Goal: Task Accomplishment & Management: Use online tool/utility

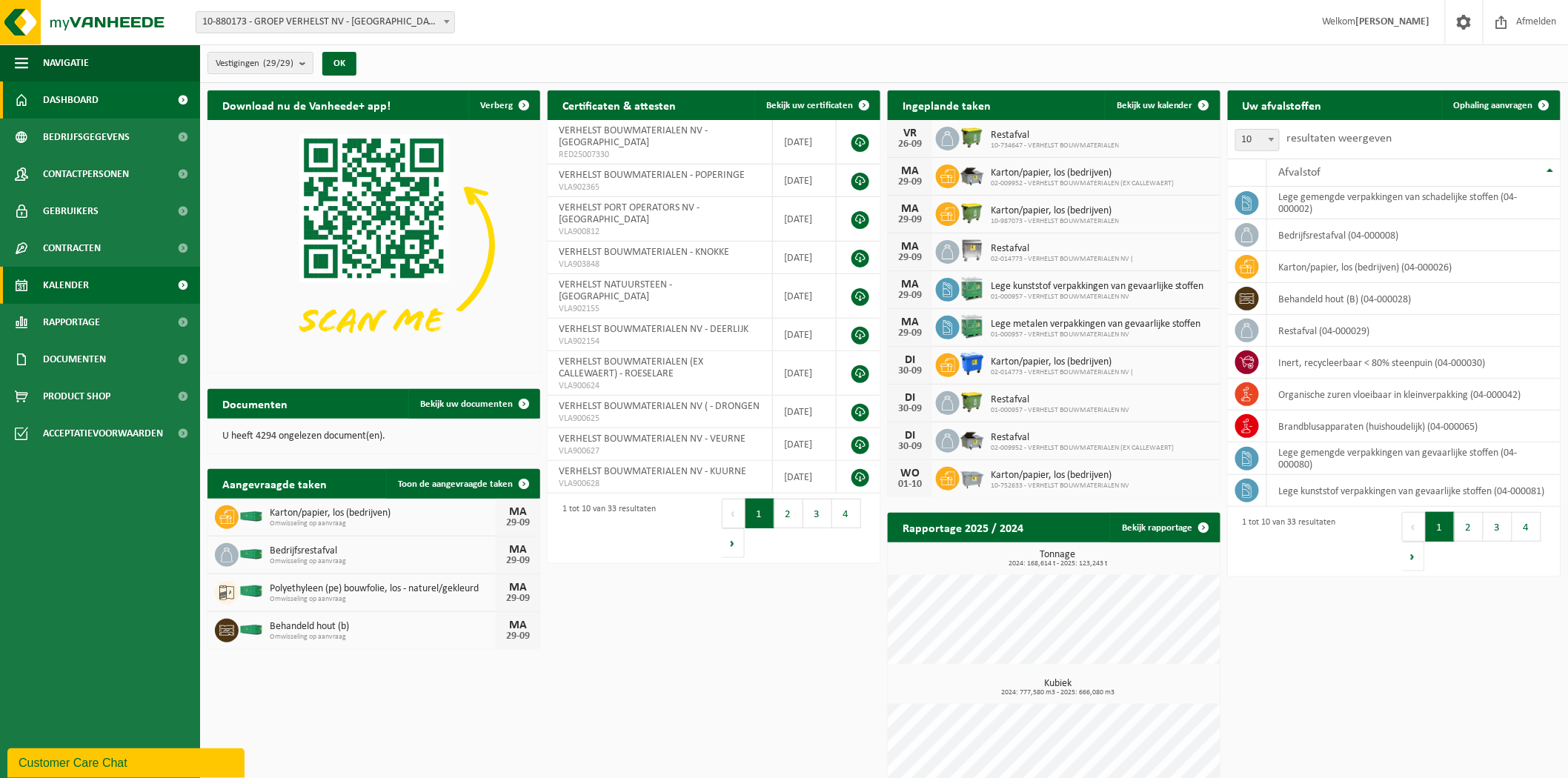
click at [81, 279] on span "Kalender" at bounding box center [65, 286] width 46 height 37
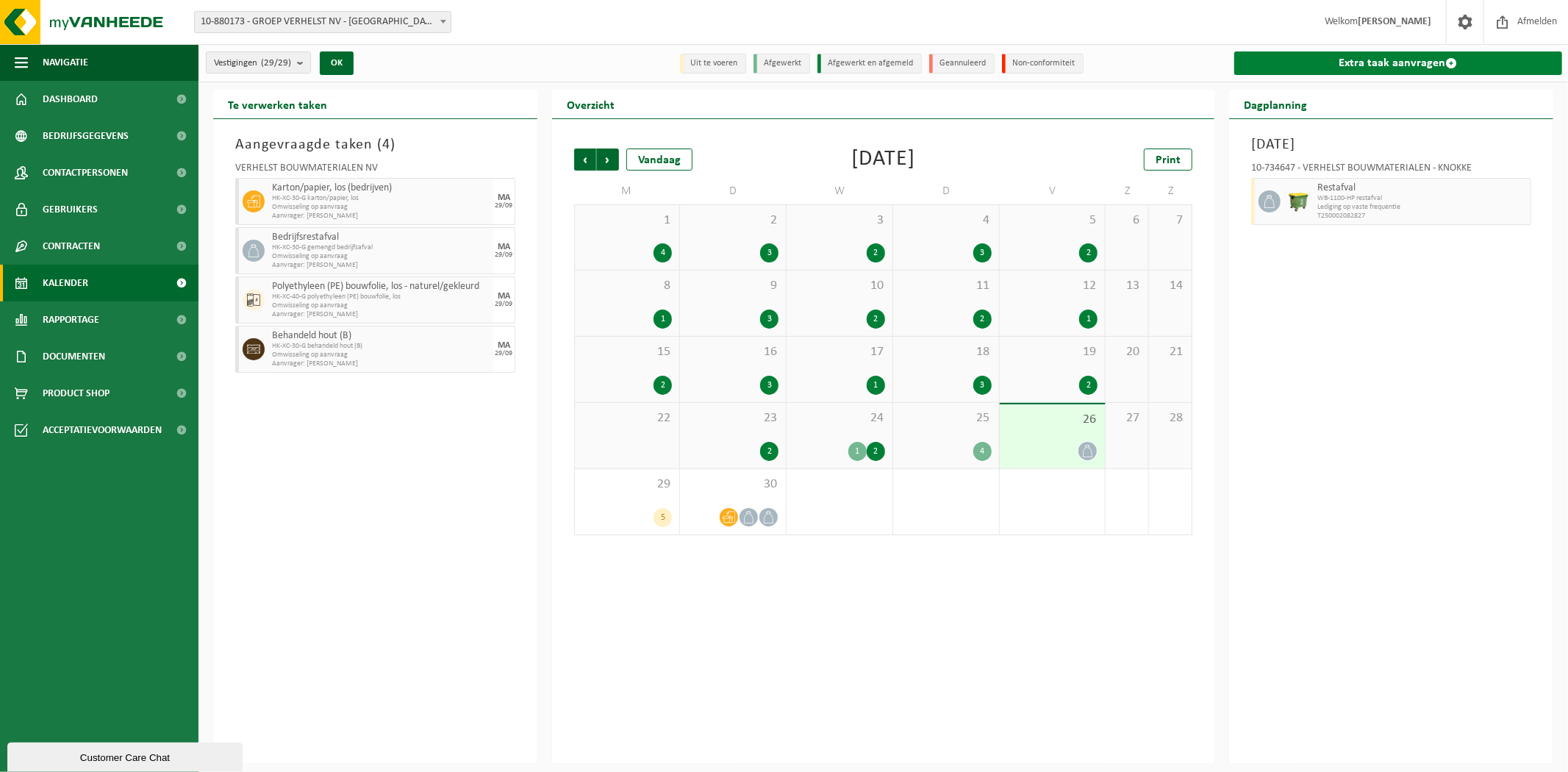
click at [1316, 58] on link "Extra taak aanvragen" at bounding box center [1398, 63] width 328 height 24
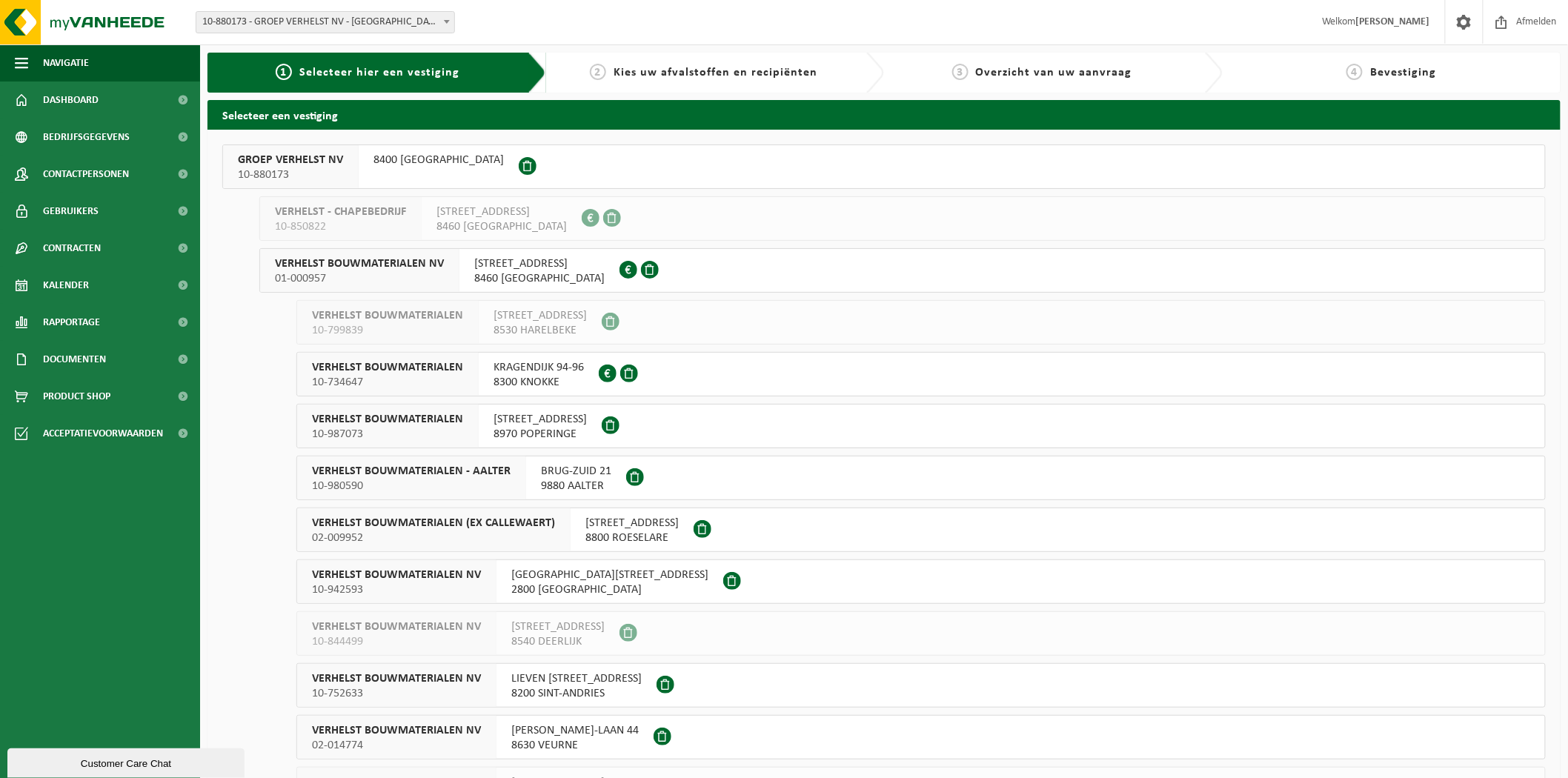
click at [809, 269] on button "VERHELST BOUWMATERIALEN NV 01-000957 [STREET_ADDRESS] 0405.301.929" at bounding box center [902, 270] width 1286 height 45
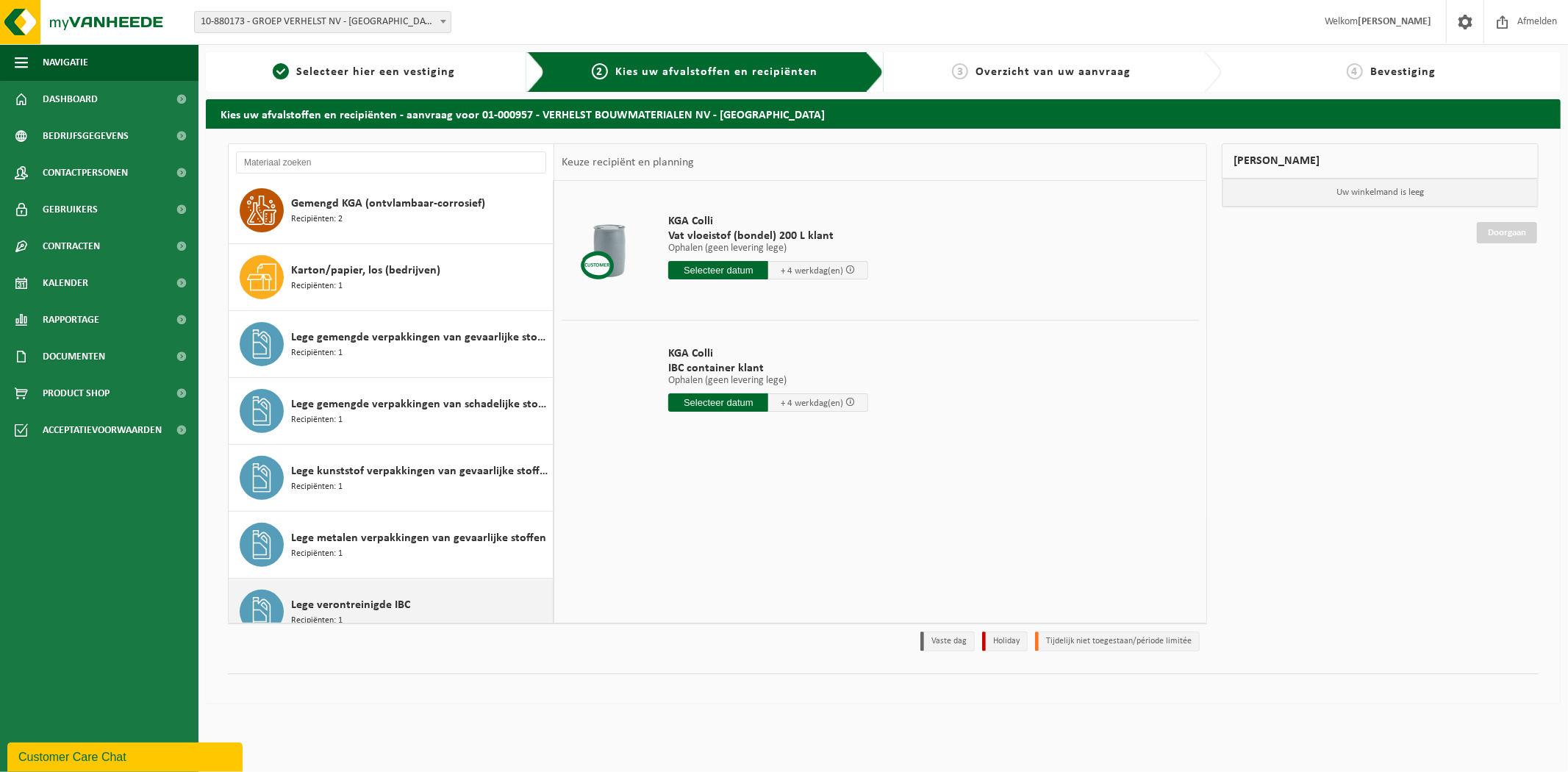
scroll to position [314, 0]
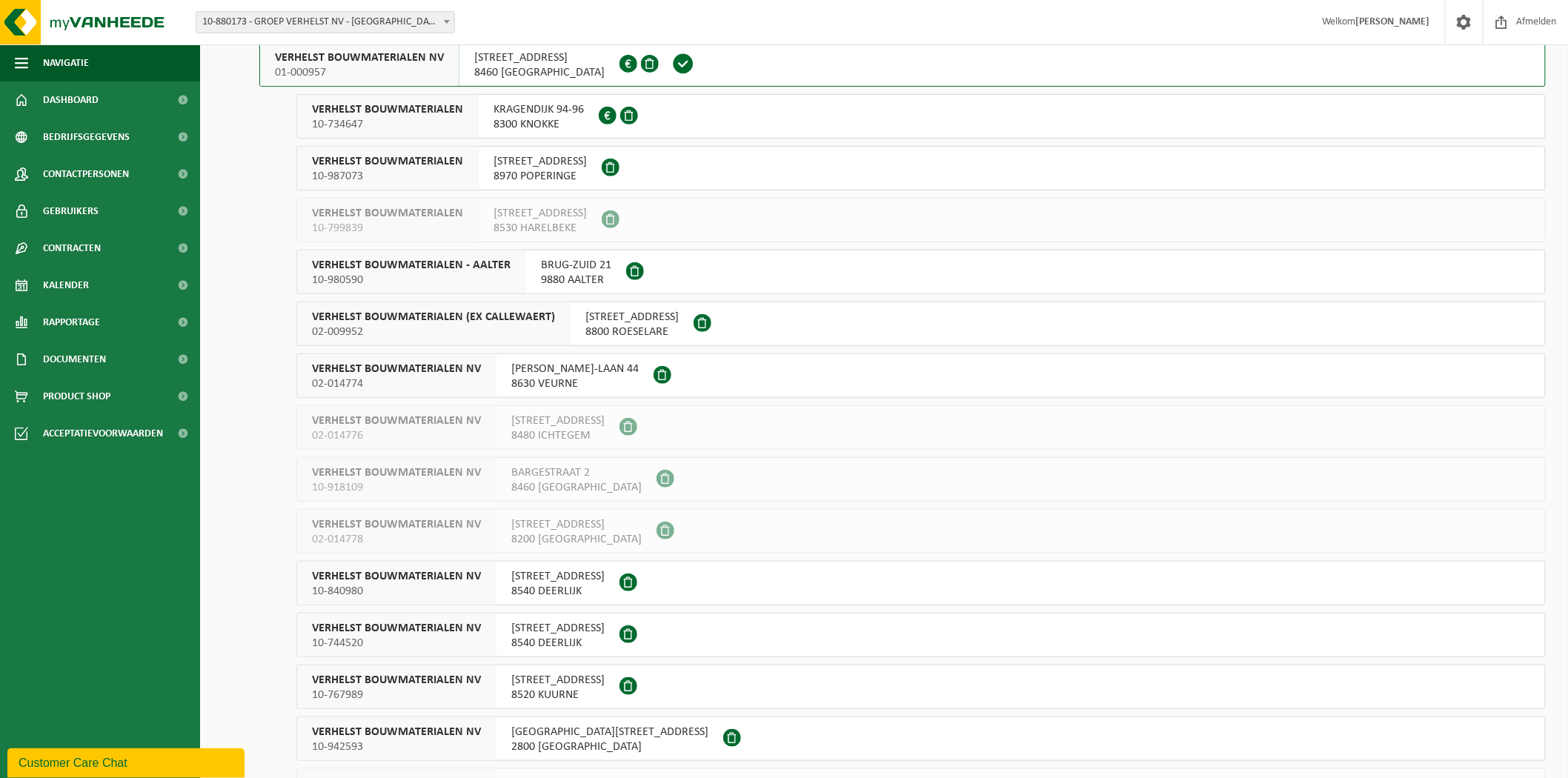
scroll to position [207, 0]
click at [756, 685] on button "VERHELST BOUWMATERIALEN NV 10-767989 RINGLAAN 26 B 8520 KUURNE" at bounding box center [921, 685] width 1249 height 45
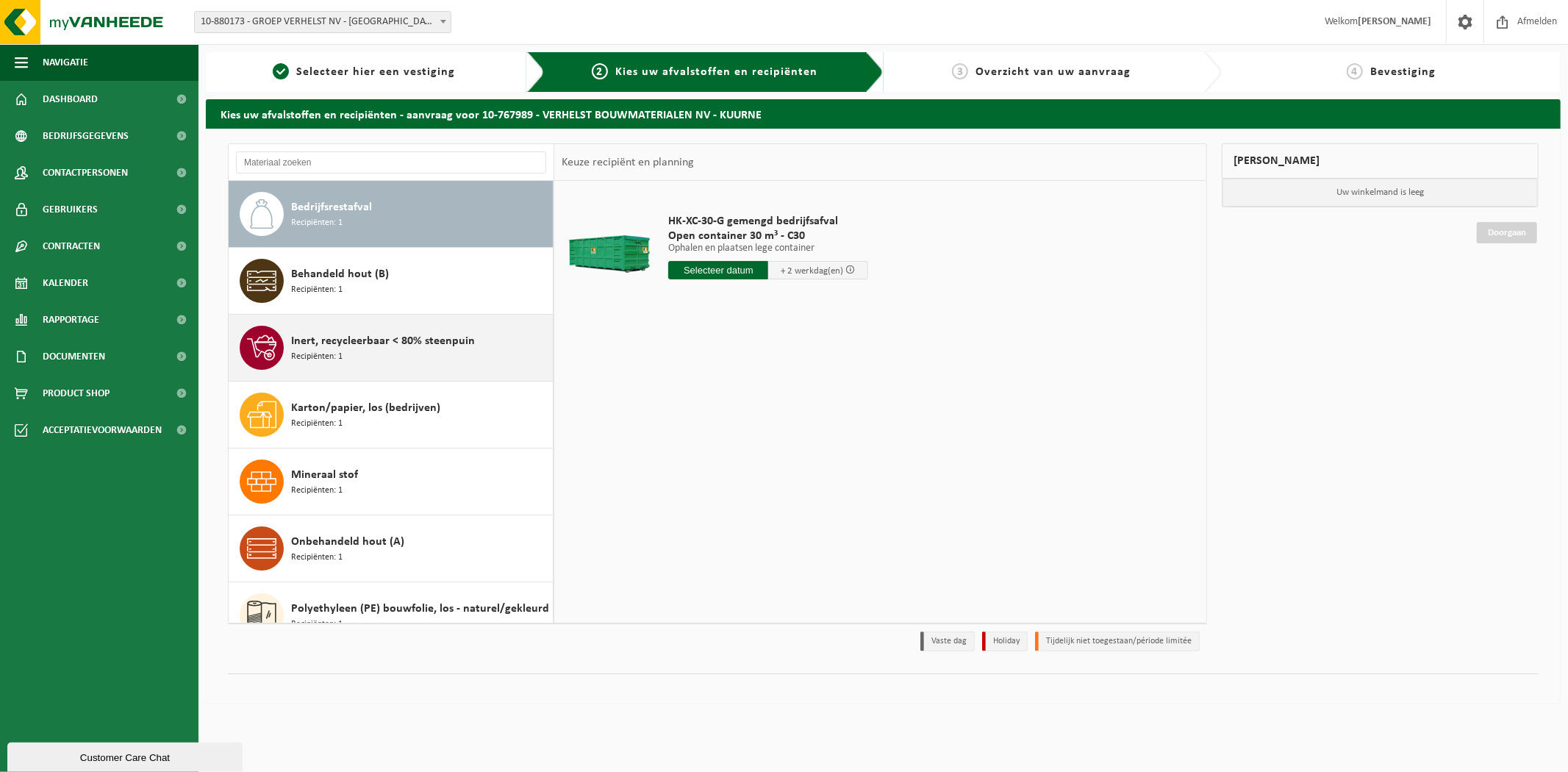
click at [468, 354] on div "Inert, recycleerbaar < 80% steenpuin Recipiënten: 1" at bounding box center [420, 348] width 258 height 44
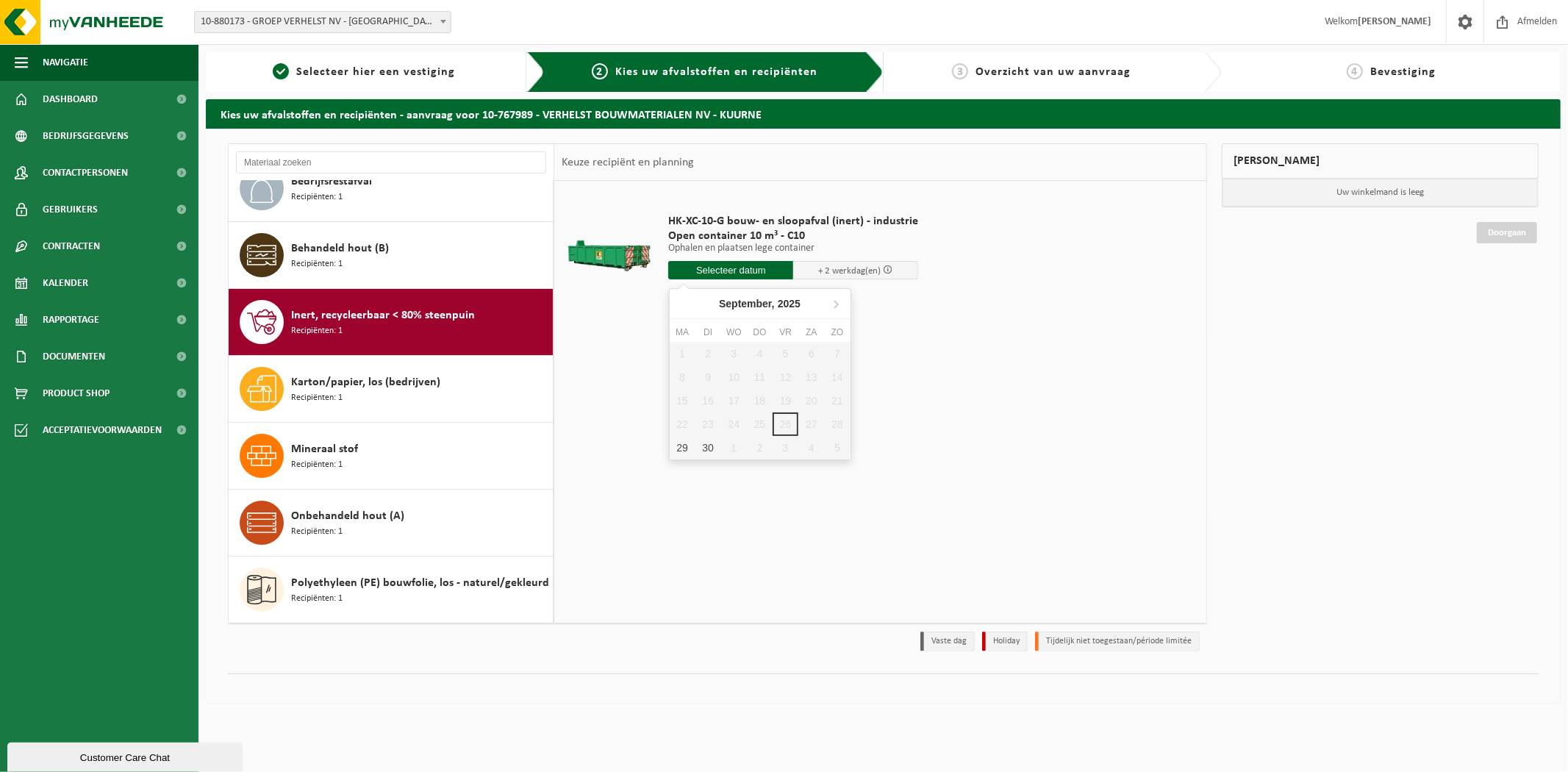
click at [730, 275] on input "text" at bounding box center [730, 270] width 125 height 19
click at [681, 452] on div "29" at bounding box center [682, 447] width 26 height 24
type input "Van 2025-09-29"
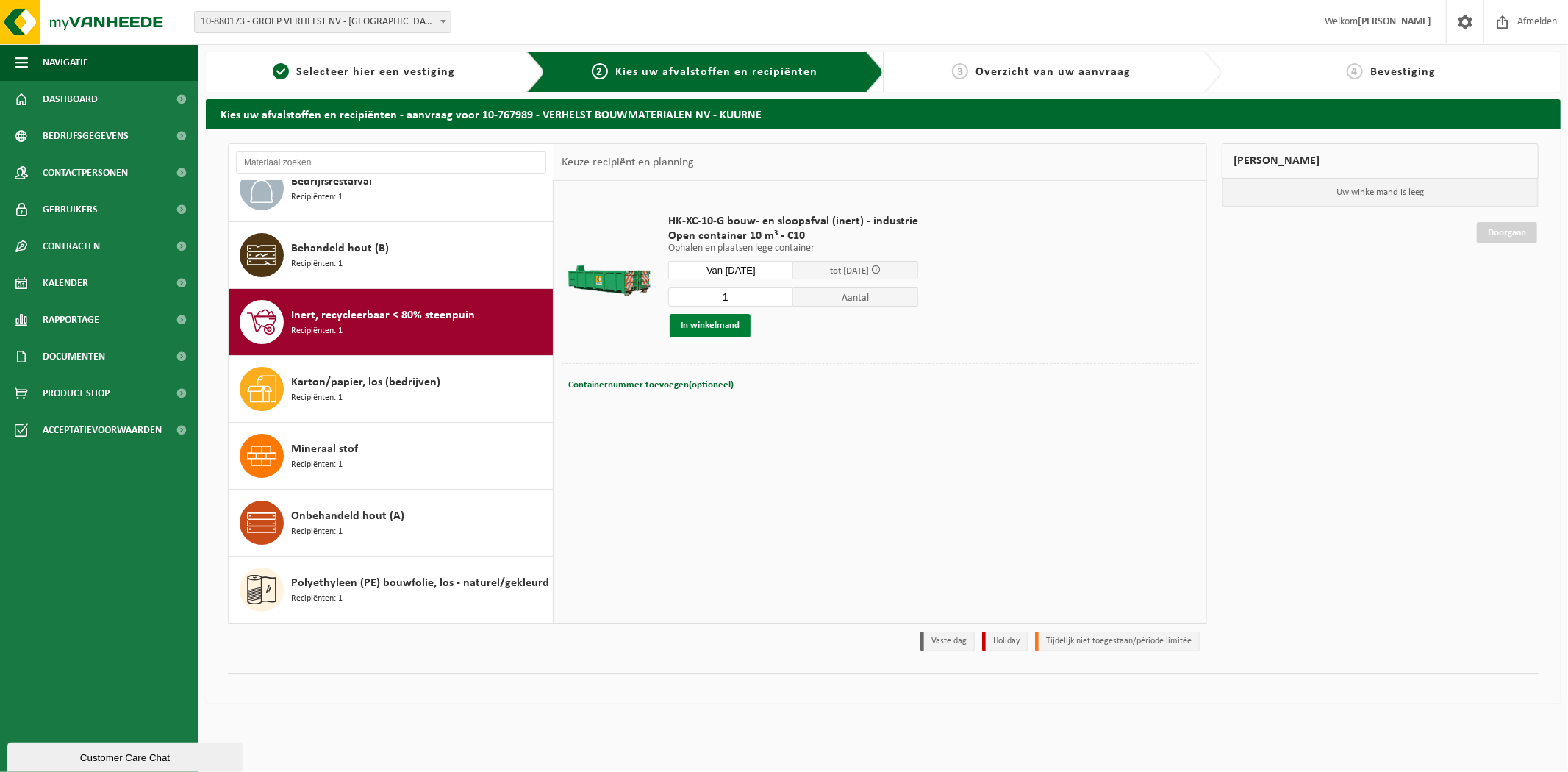
click at [704, 327] on button "In winkelmand" at bounding box center [709, 326] width 81 height 24
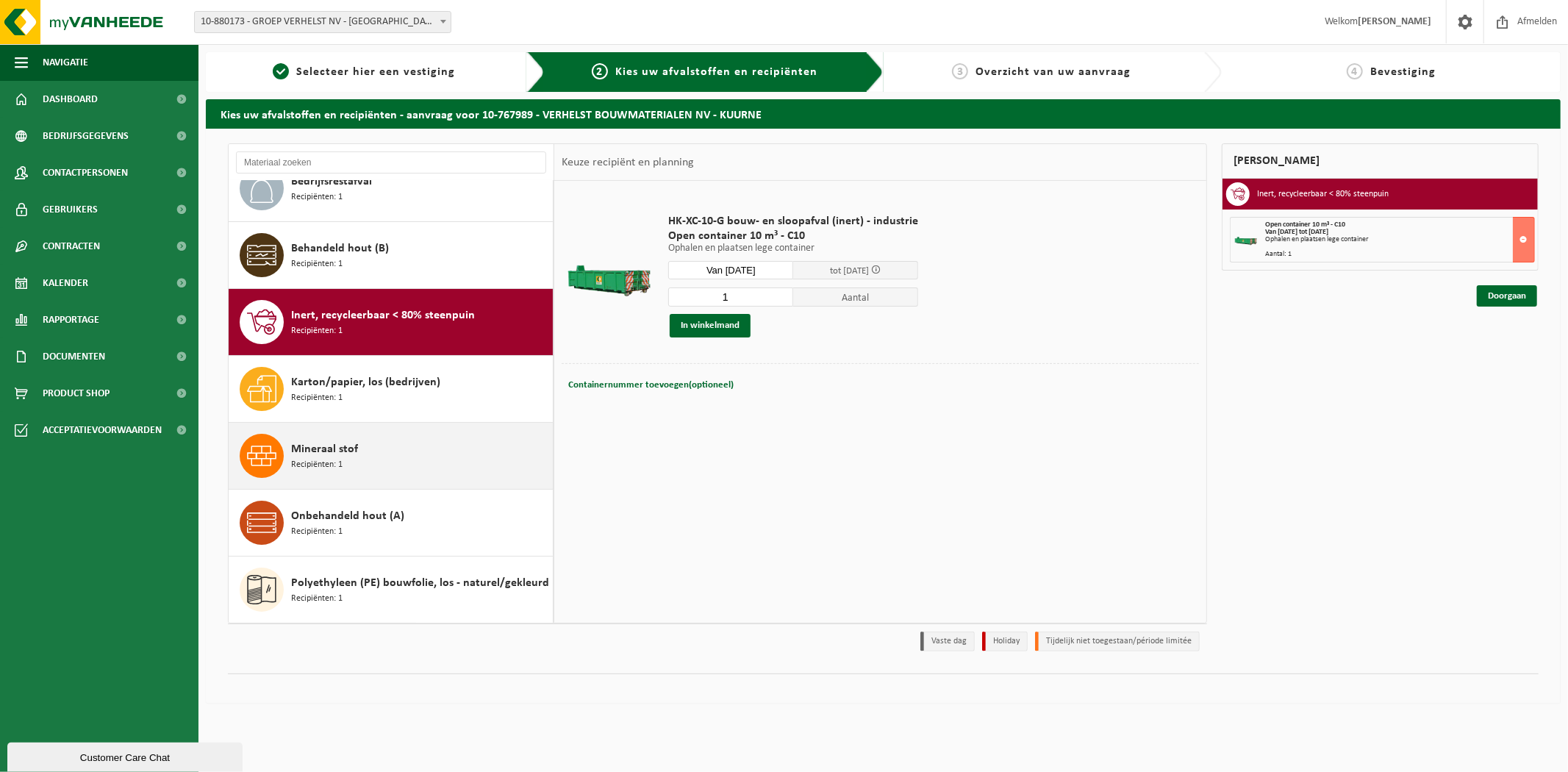
click at [435, 447] on div "Mineraal stof Recipiënten: 1" at bounding box center [420, 456] width 258 height 44
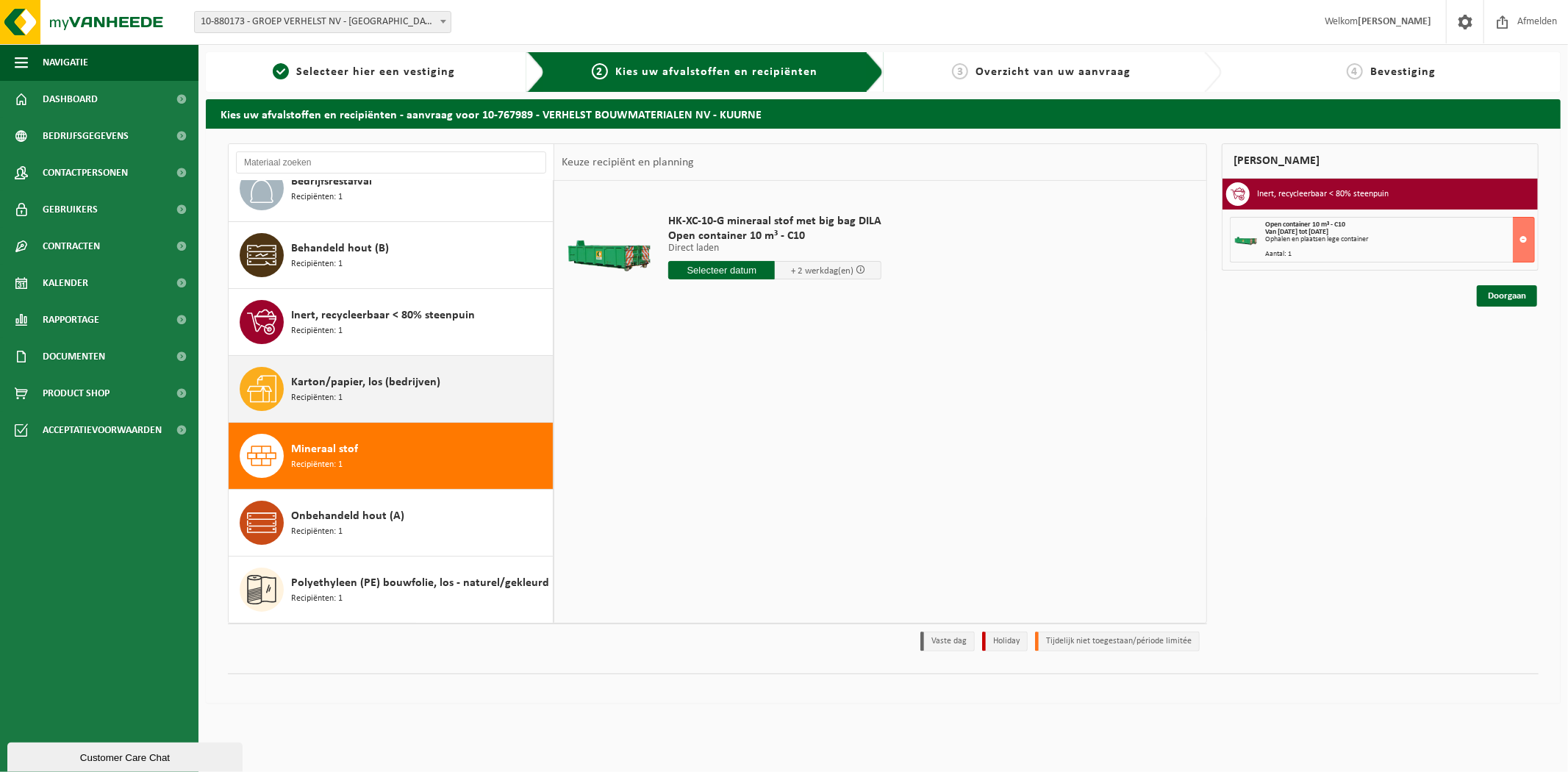
scroll to position [0, 0]
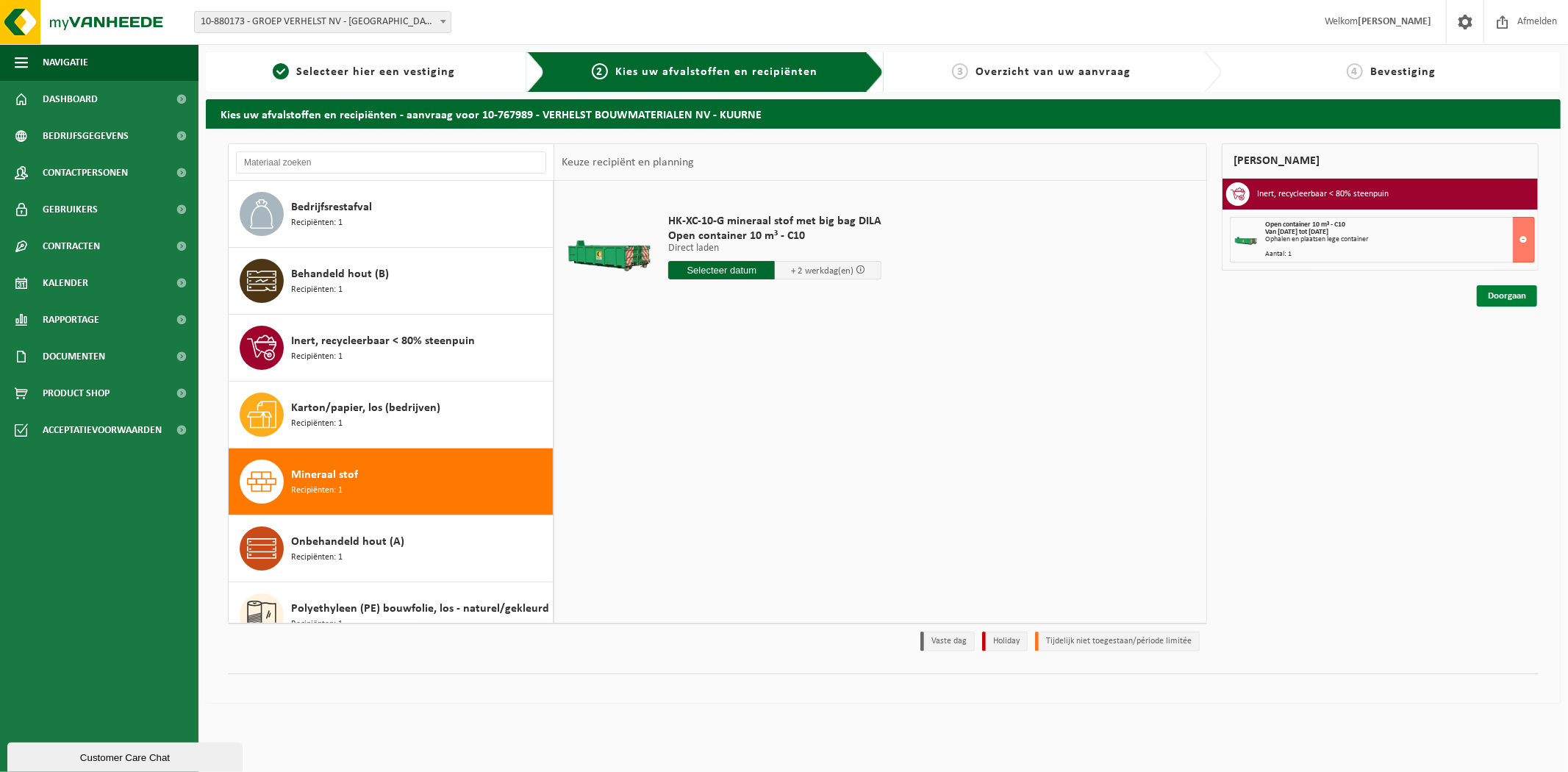
click at [1515, 296] on link "Doorgaan" at bounding box center [1507, 296] width 60 height 21
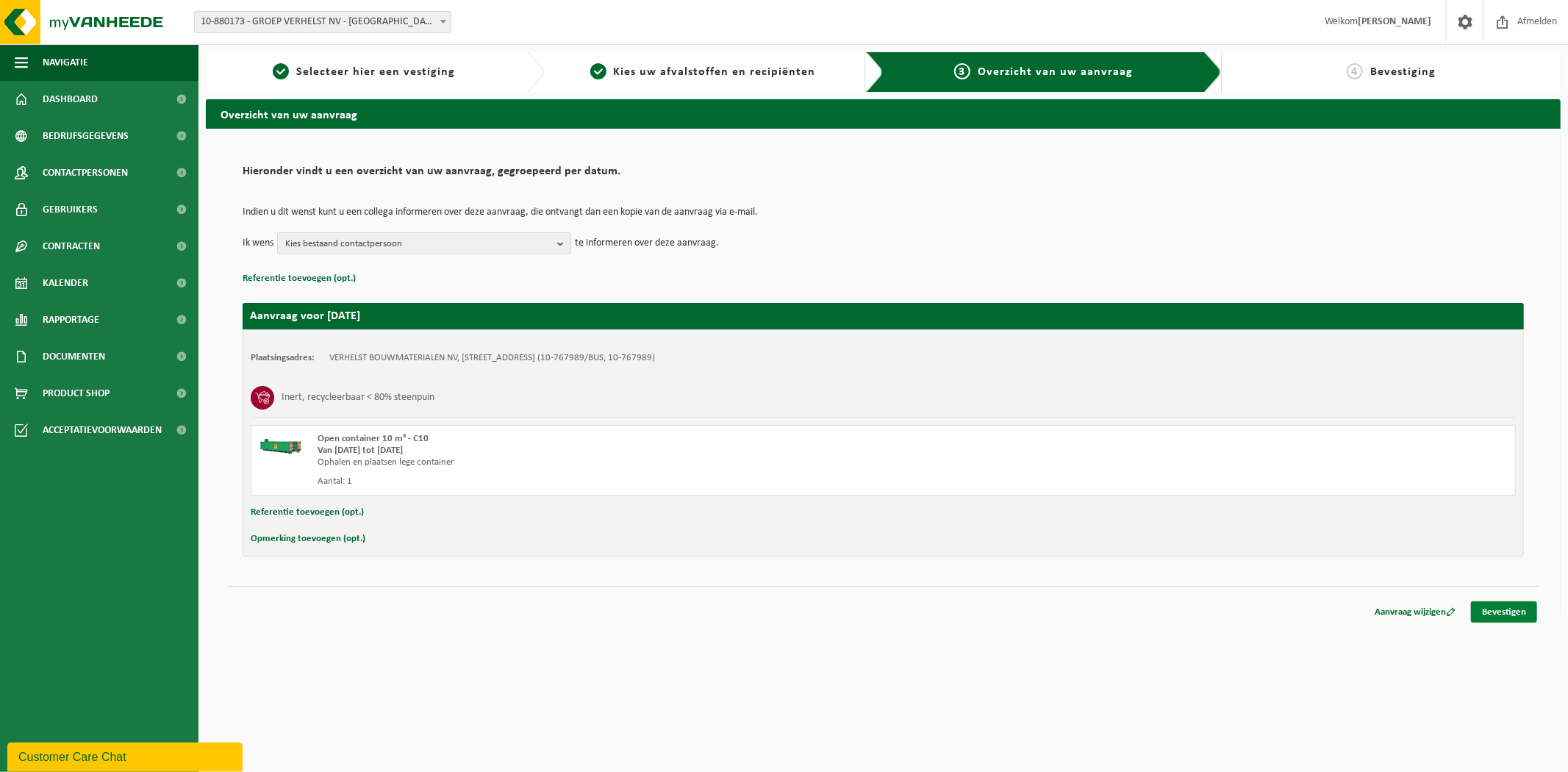
click at [1508, 614] on link "Bevestigen" at bounding box center [1503, 612] width 66 height 21
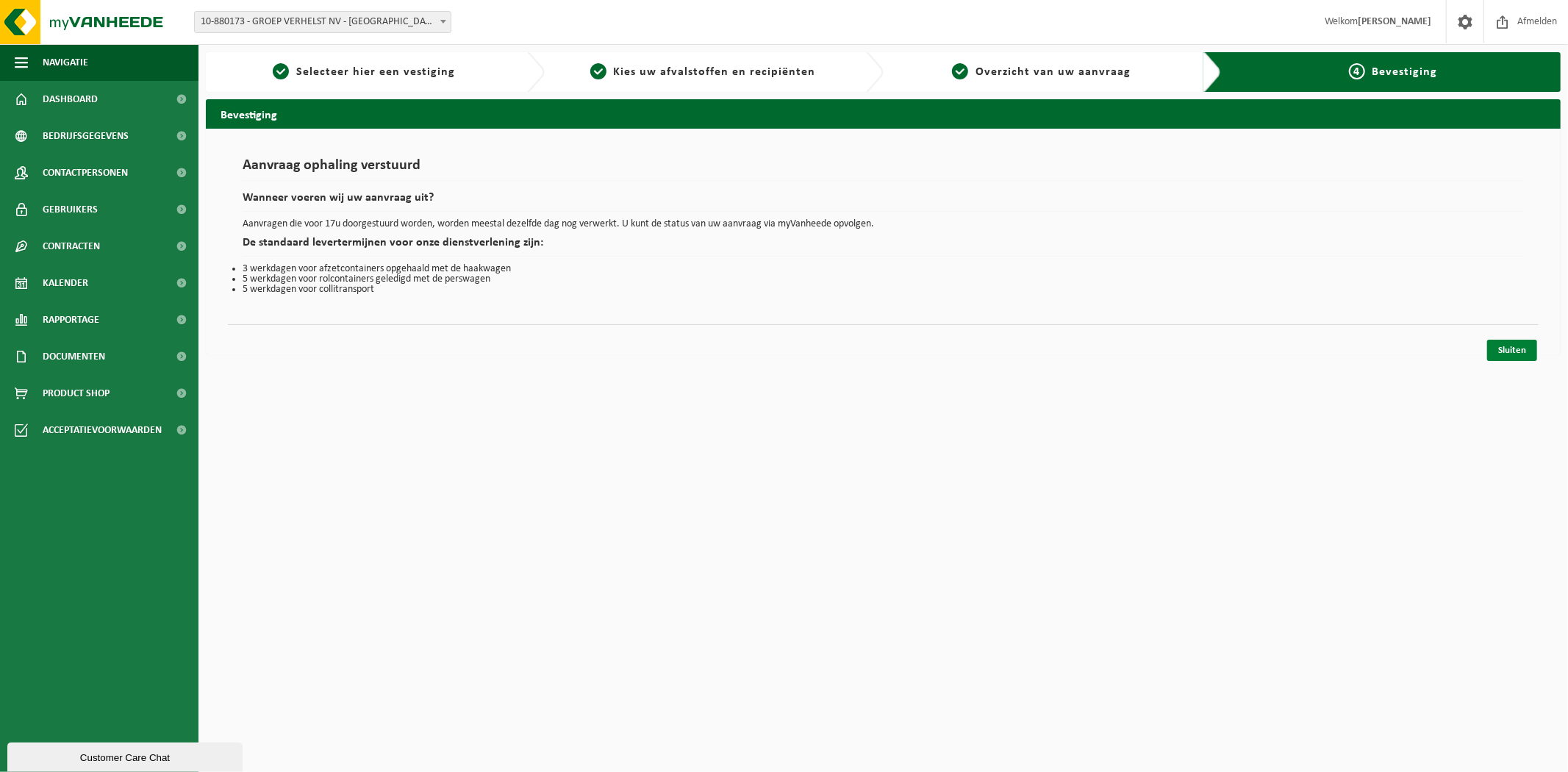
click at [1500, 355] on link "Sluiten" at bounding box center [1512, 351] width 50 height 21
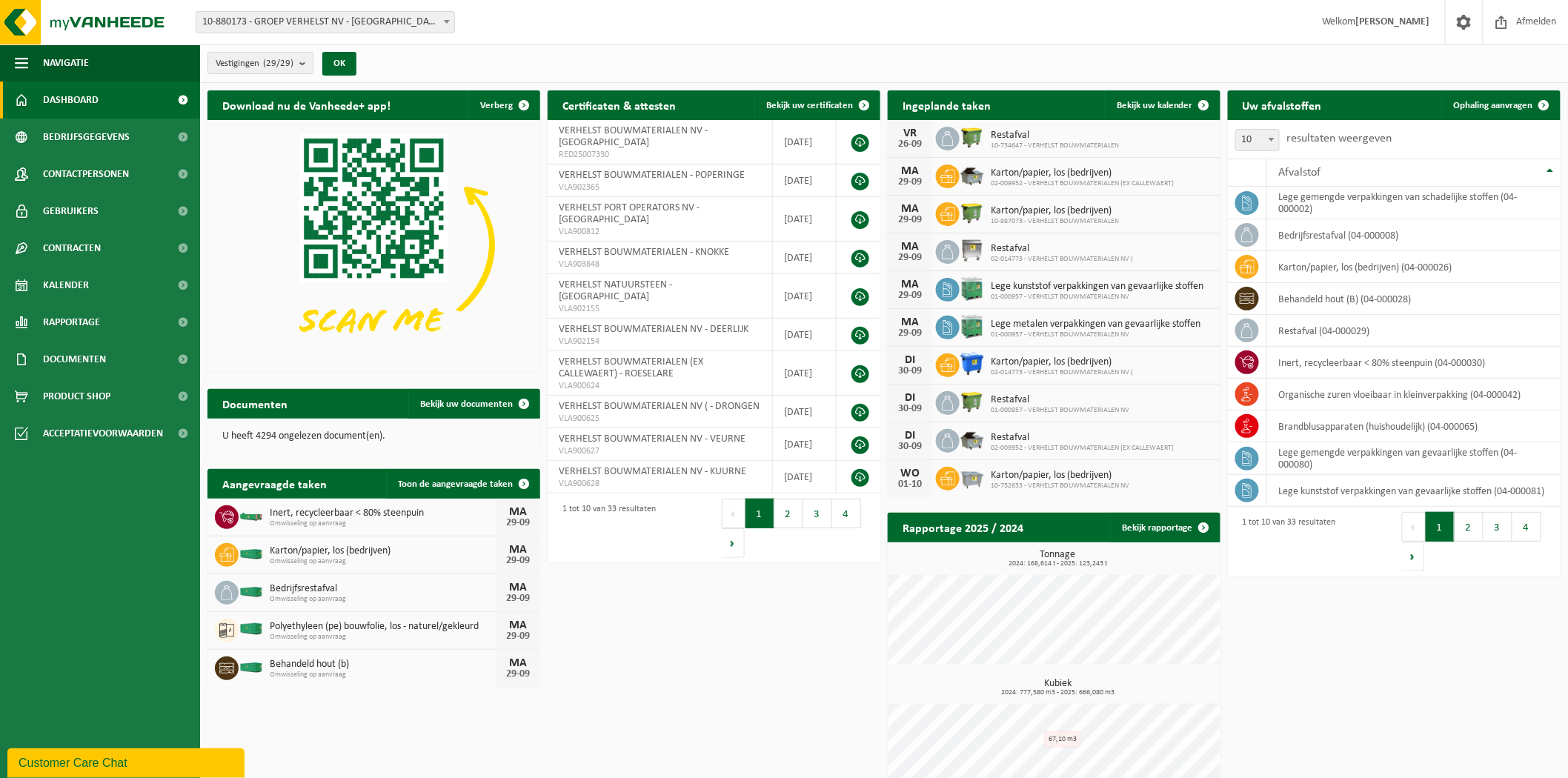
click at [661, 697] on div "Download nu de Vanheede+ app! Verberg Certificaten & attesten Bekijk uw certifi…" at bounding box center [884, 445] width 1360 height 724
